Goal: Information Seeking & Learning: Learn about a topic

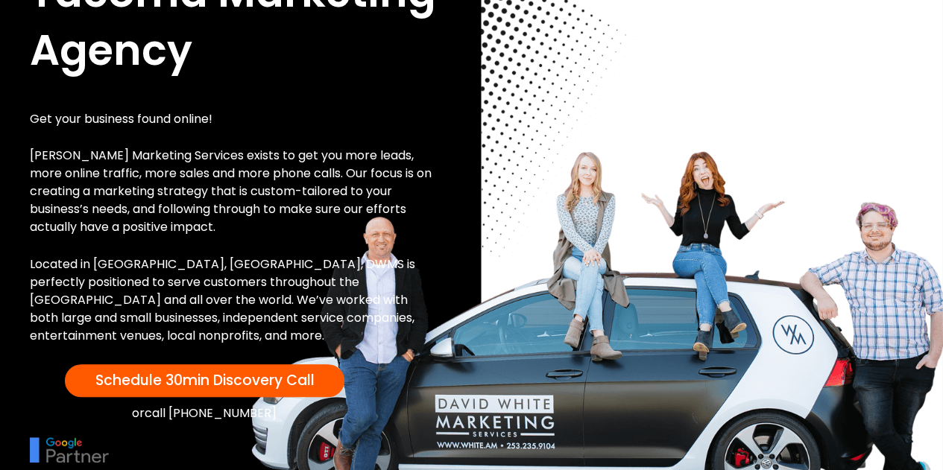
scroll to position [224, 0]
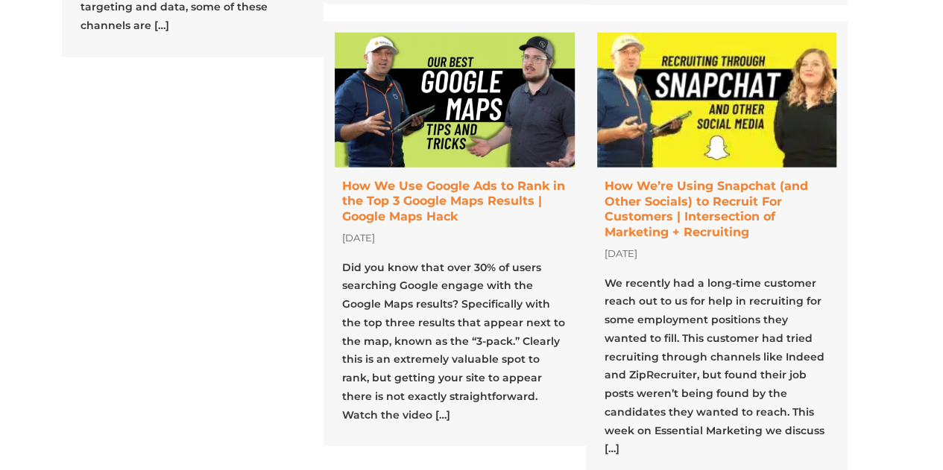
scroll to position [2531, 0]
